Goal: Communication & Community: Answer question/provide support

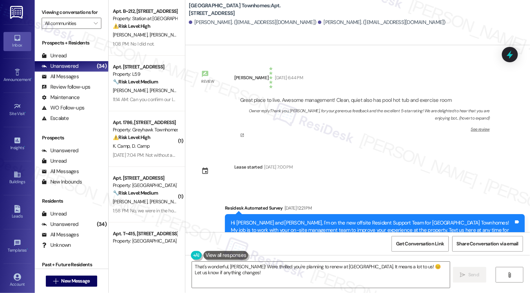
scroll to position [794, 0]
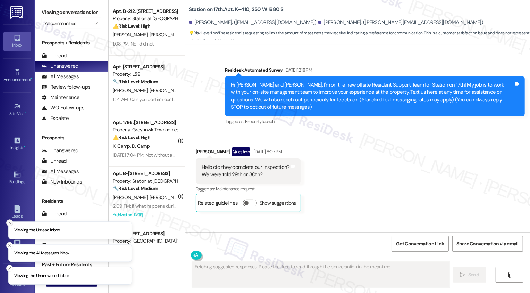
scroll to position [1929, 0]
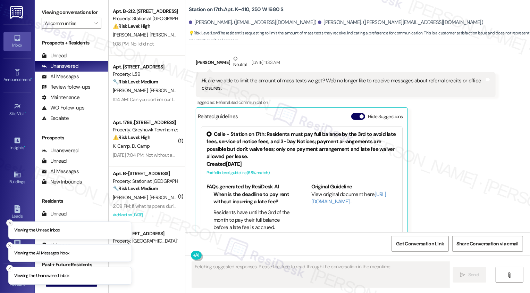
click at [10, 224] on icon "Close toast" at bounding box center [10, 222] width 4 height 4
click at [9, 245] on line "Close toast" at bounding box center [10, 245] width 2 height 2
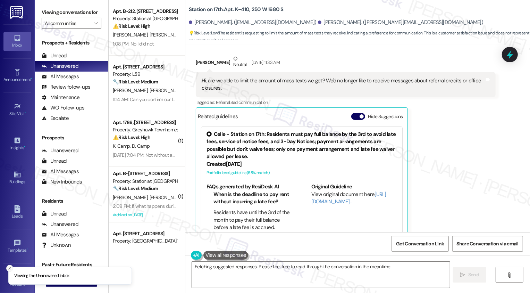
click at [10, 268] on icon "Close toast" at bounding box center [10, 268] width 4 height 4
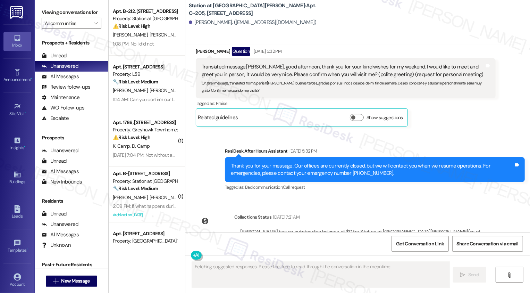
scroll to position [1019, 0]
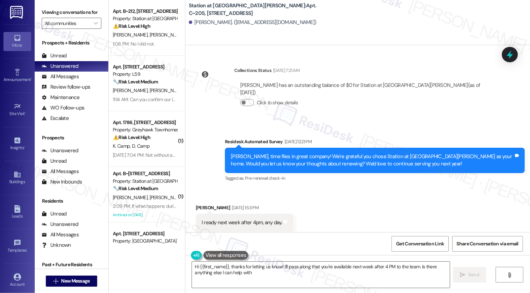
type textarea "Hi {{first_name}}, thanks for letting us know! I'll pass along that you're avai…"
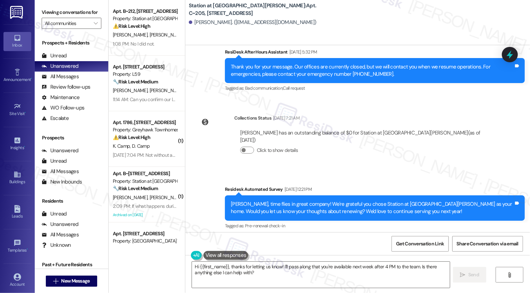
scroll to position [1020, 0]
